Goal: Complete application form

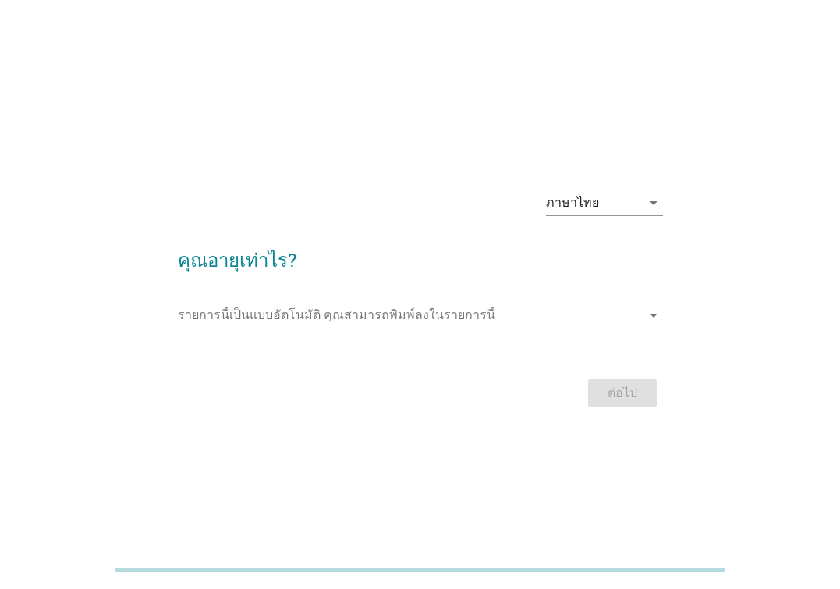
click at [482, 315] on input "รายการนี้เป็นแบบอัตโนมัติ คุณสามารถพิมพ์ลงในรายการนี้" at bounding box center [410, 315] width 464 height 25
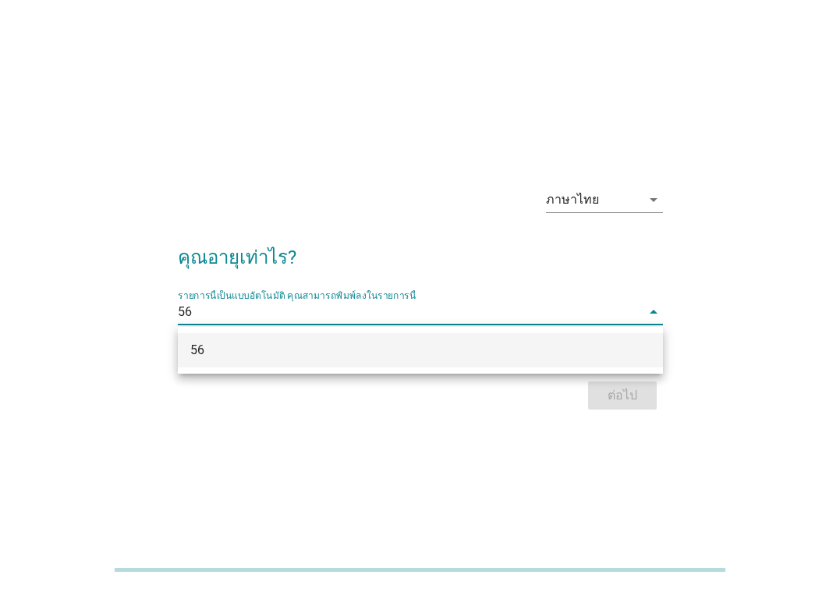
type input "56"
click at [628, 392] on div "ต่อไป" at bounding box center [420, 395] width 485 height 37
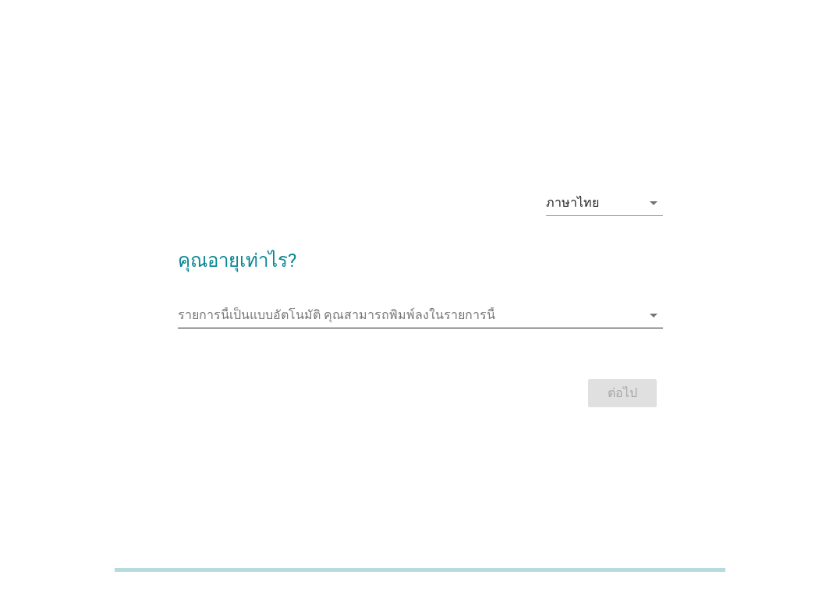
click at [655, 322] on icon "arrow_drop_down" at bounding box center [654, 315] width 19 height 19
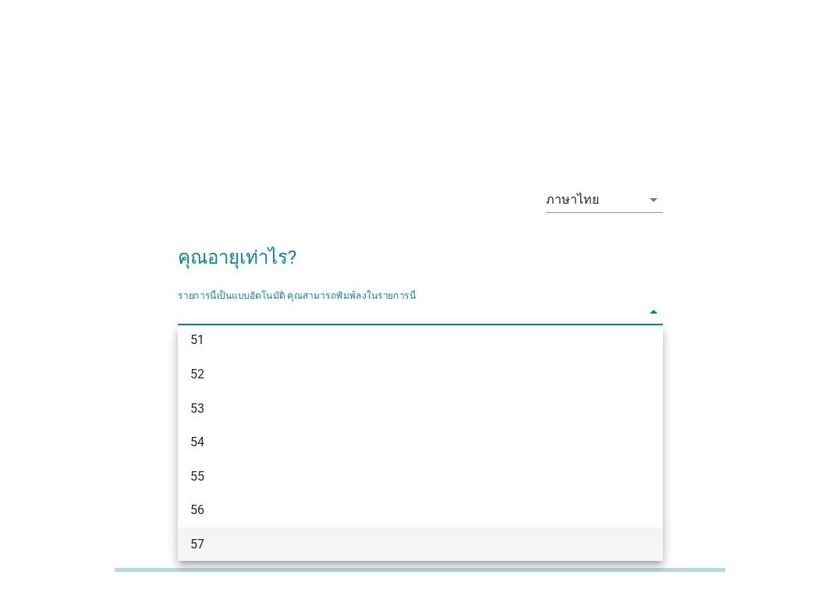
scroll to position [1171, 0]
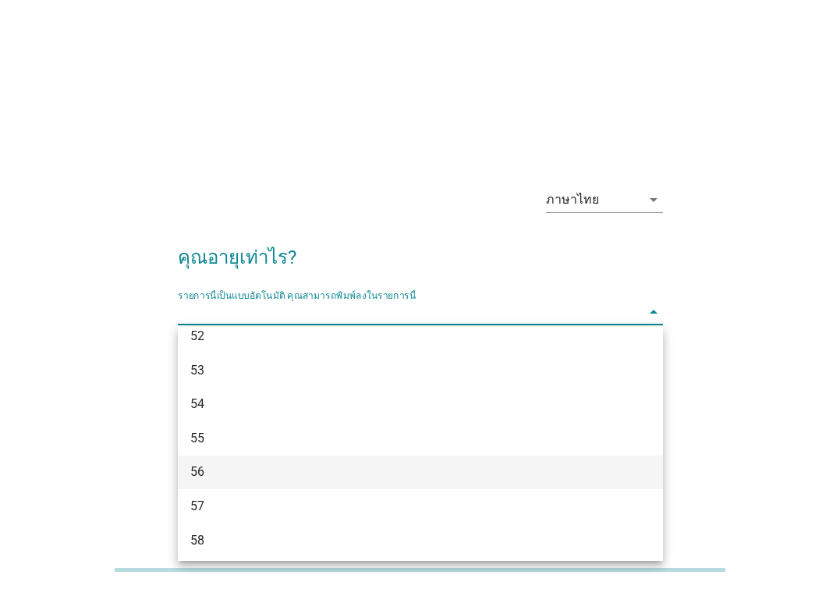
click at [206, 470] on div "56" at bounding box center [401, 472] width 422 height 19
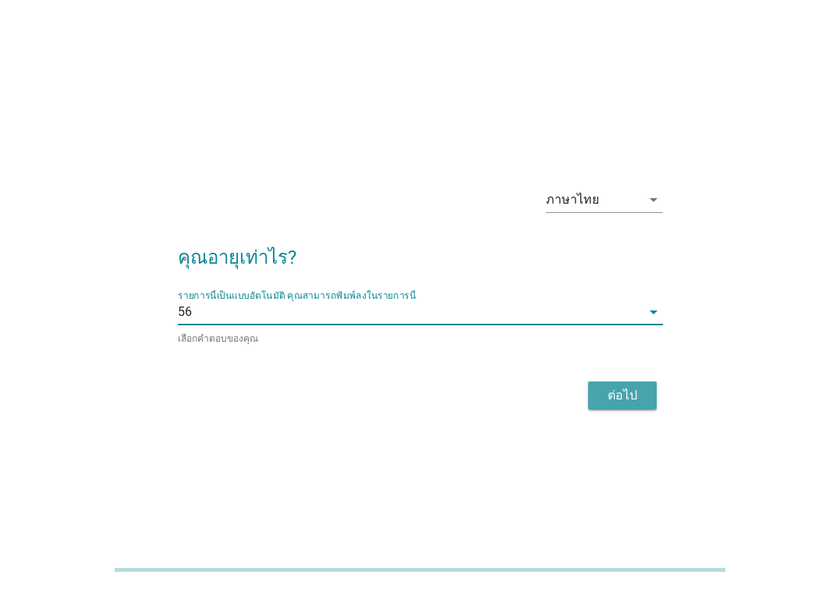
click at [625, 391] on div "ต่อไป" at bounding box center [623, 395] width 44 height 19
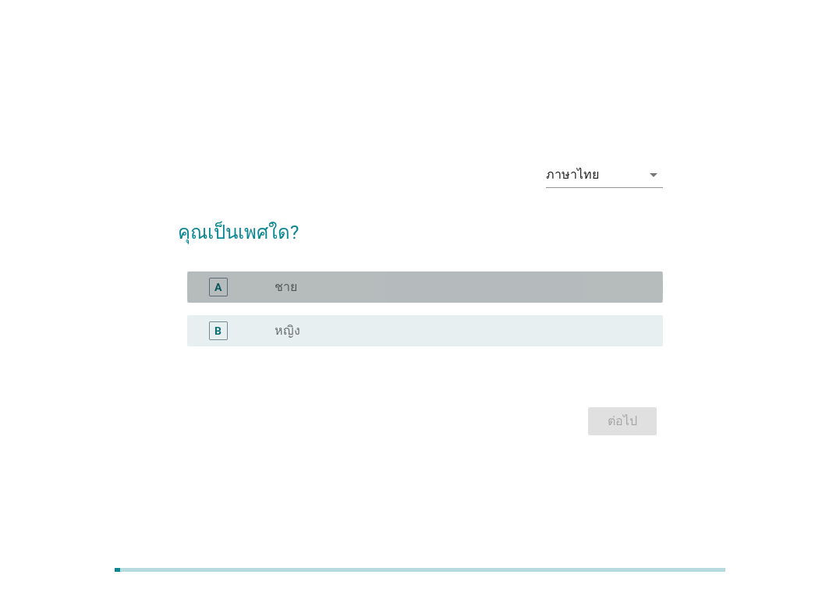
click at [226, 287] on div "A" at bounding box center [218, 287] width 19 height 19
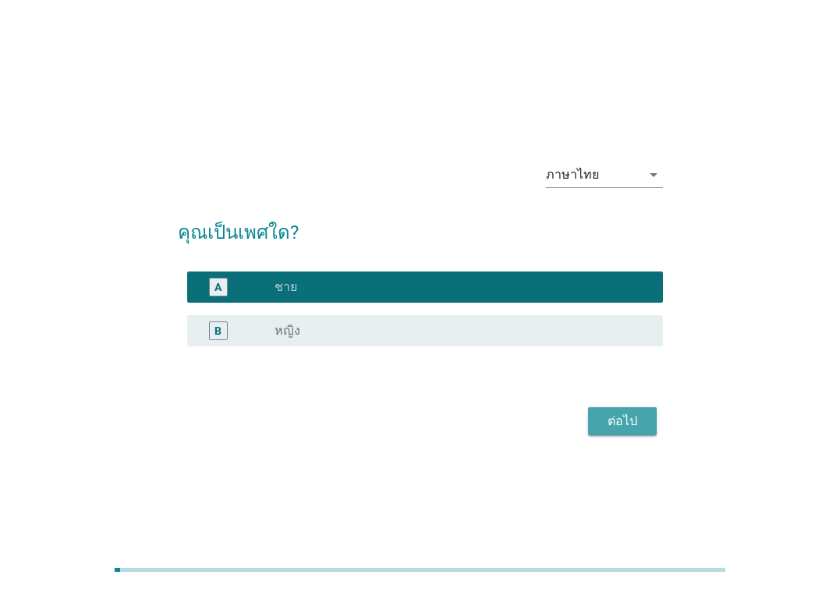
click at [626, 420] on div "ต่อไป" at bounding box center [623, 421] width 44 height 19
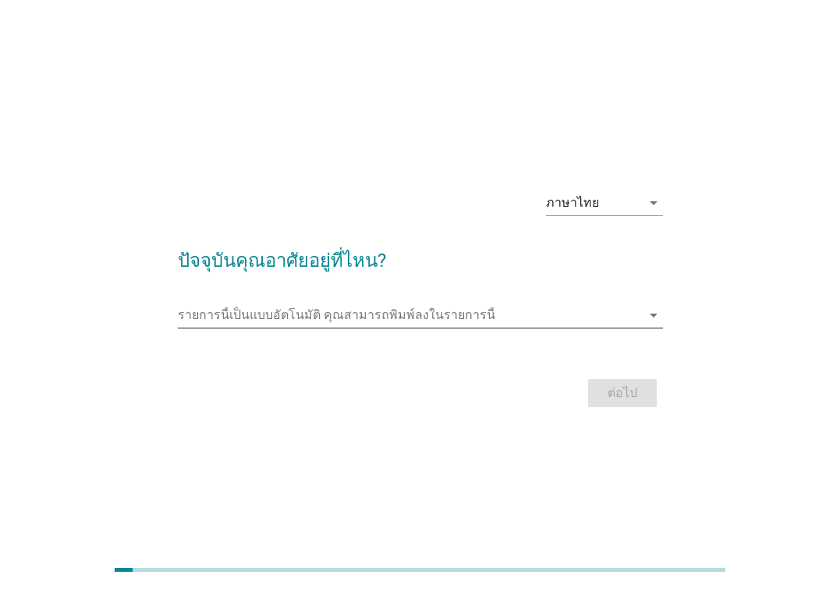
click at [652, 316] on icon "arrow_drop_down" at bounding box center [654, 315] width 19 height 19
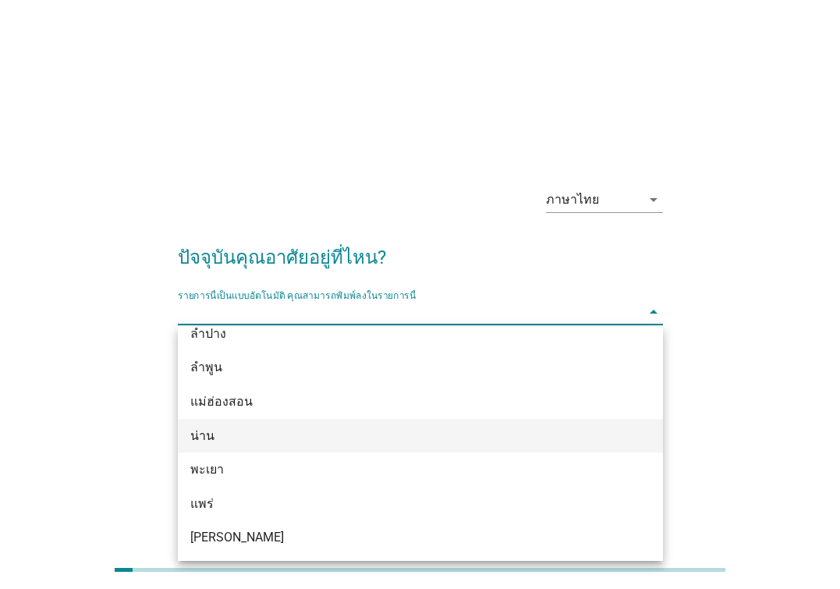
scroll to position [780, 0]
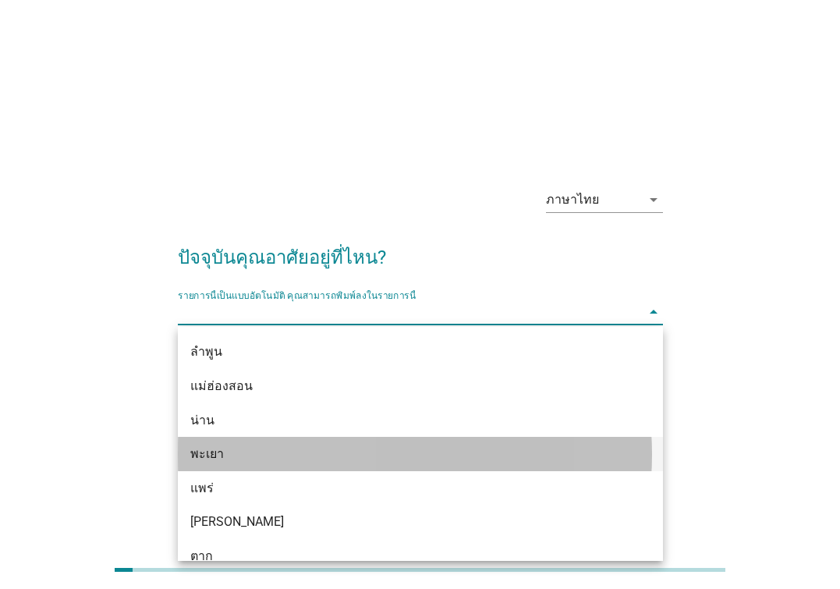
click at [232, 450] on div "พะเยา" at bounding box center [401, 454] width 422 height 19
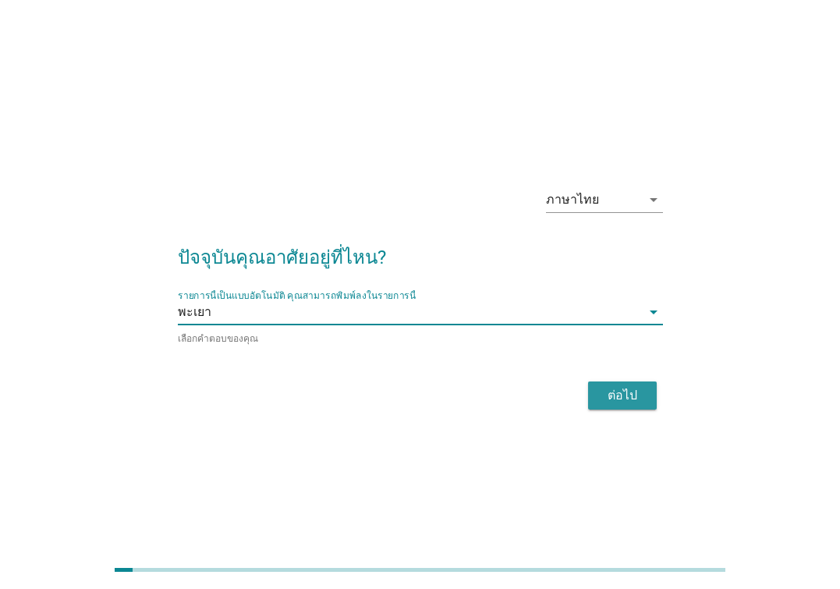
click at [617, 396] on div "ต่อไป" at bounding box center [623, 395] width 44 height 19
